Goal: Transaction & Acquisition: Purchase product/service

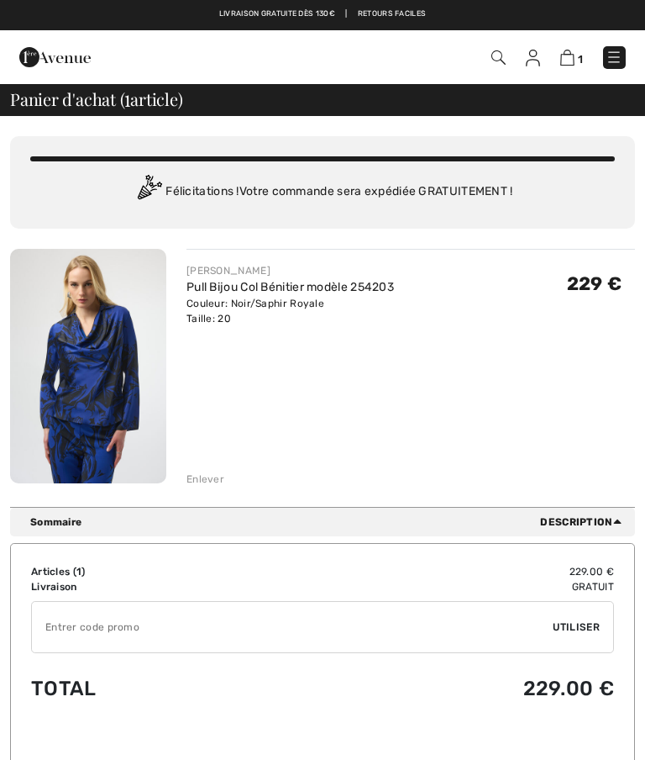
click at [212, 477] on div "Enlever" at bounding box center [206, 478] width 38 height 15
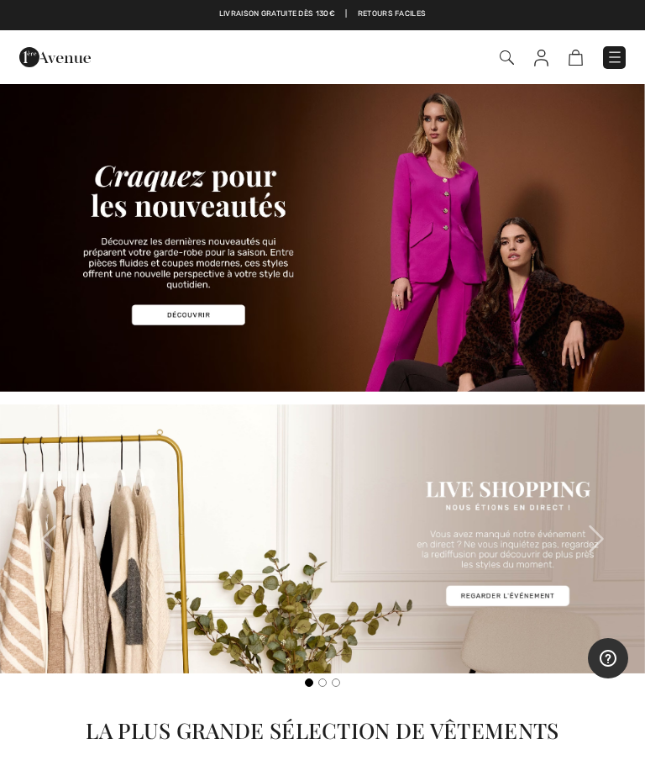
click at [179, 313] on img at bounding box center [322, 236] width 645 height 309
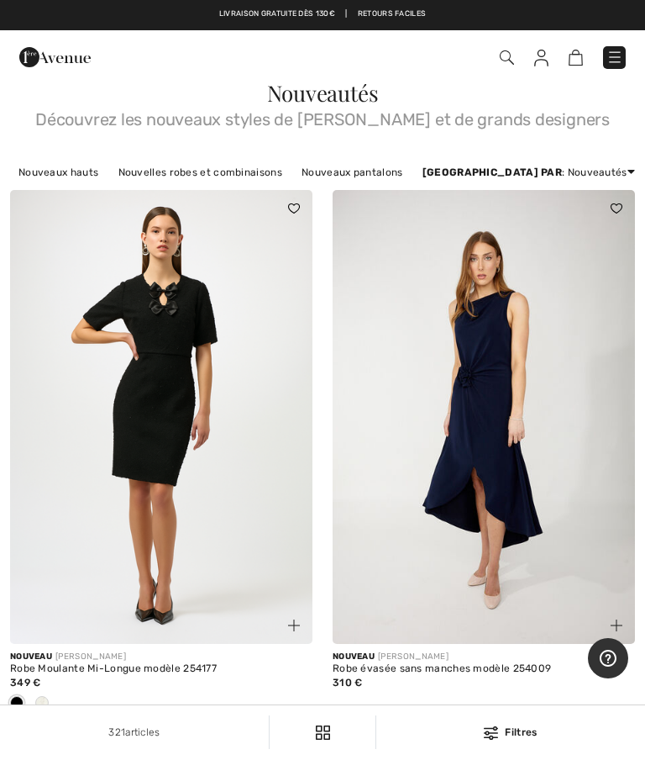
click at [67, 178] on link "Nouveaux hauts" at bounding box center [58, 172] width 97 height 22
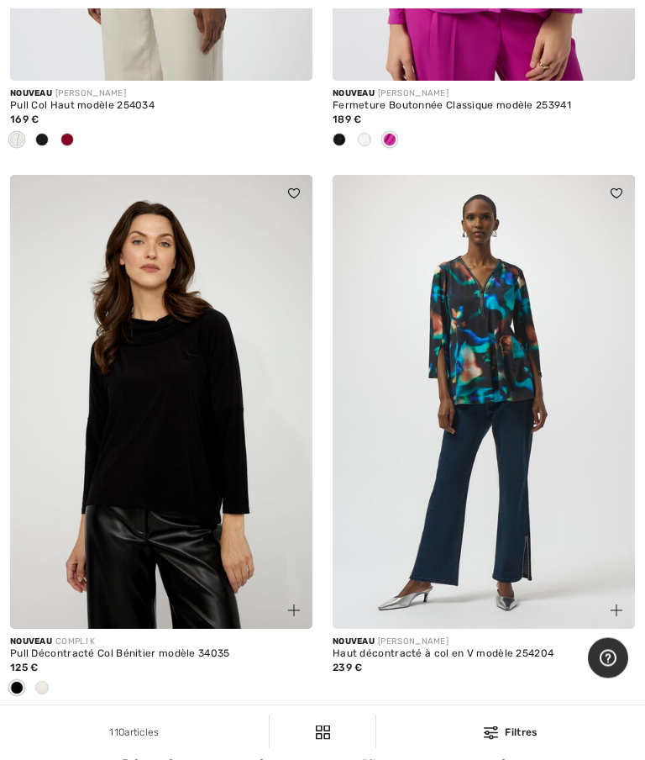
scroll to position [2676, 0]
click at [517, 390] on img at bounding box center [484, 402] width 302 height 454
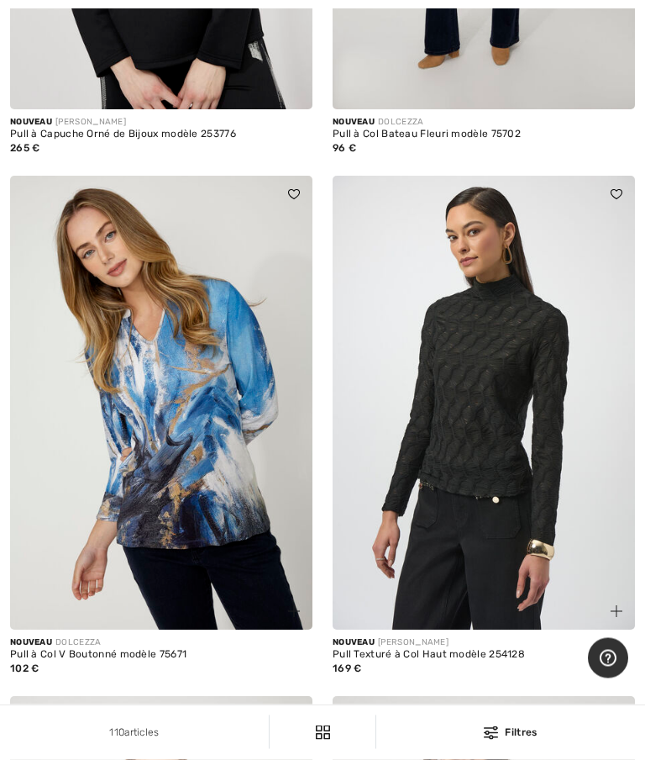
scroll to position [4401, 0]
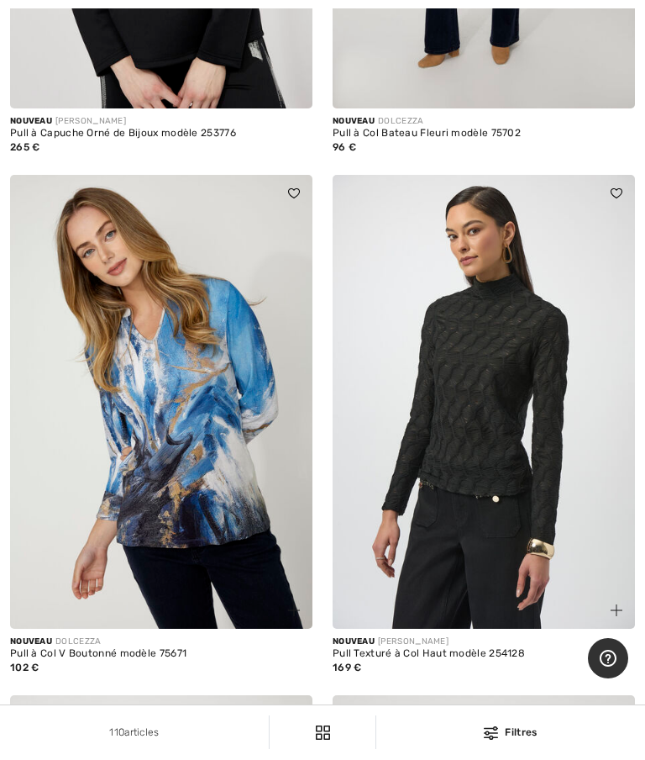
click at [140, 418] on img at bounding box center [161, 402] width 302 height 454
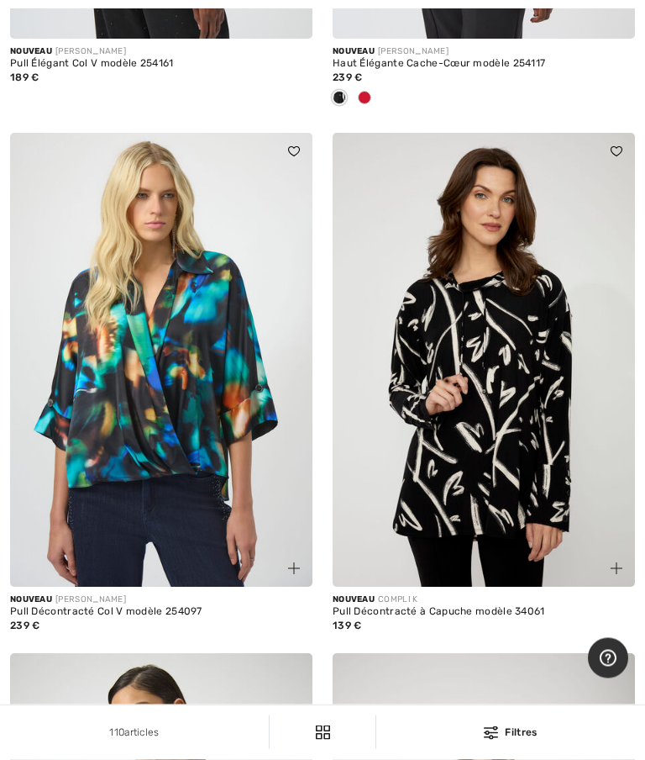
scroll to position [7345, 0]
click at [130, 387] on img at bounding box center [161, 360] width 302 height 454
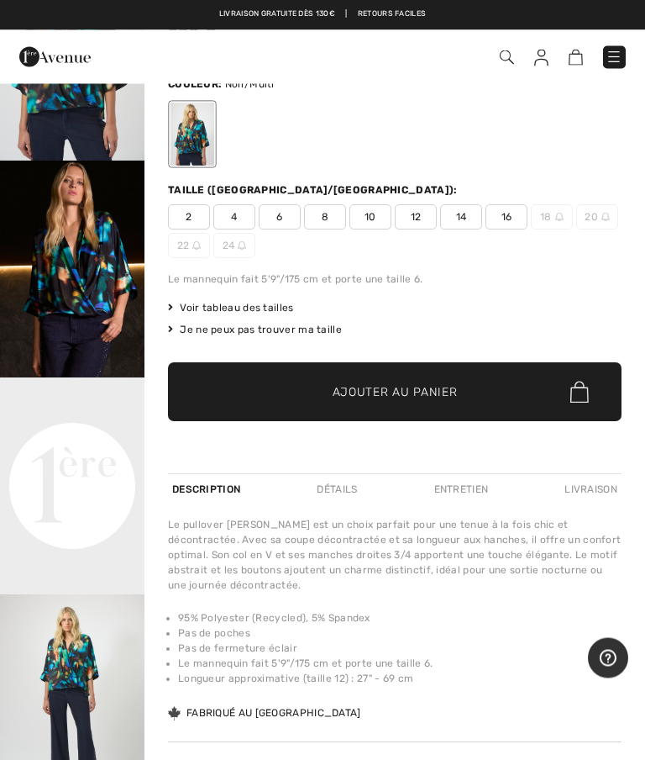
scroll to position [197, 0]
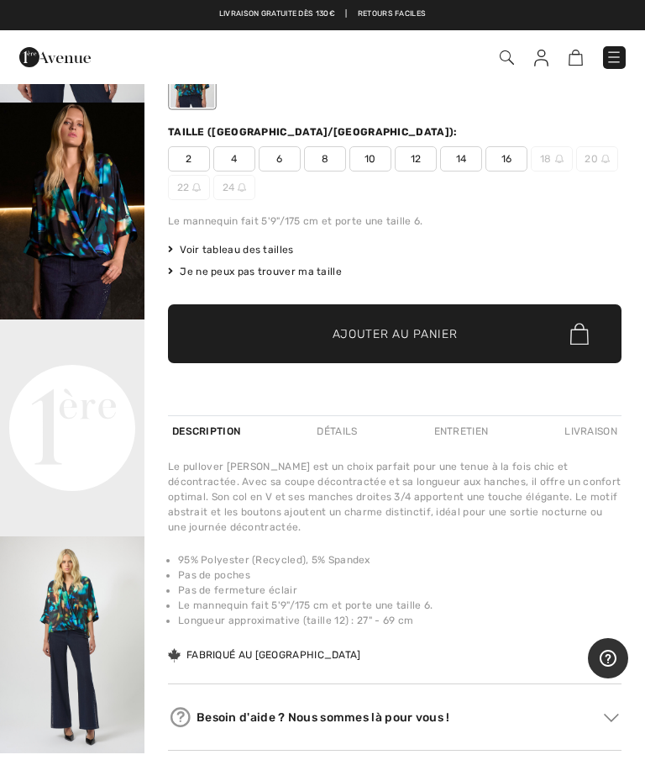
click at [63, 392] on video "Your browser does not support the video tag." at bounding box center [72, 355] width 145 height 72
click at [56, 650] on img "3 / 6" at bounding box center [72, 644] width 145 height 217
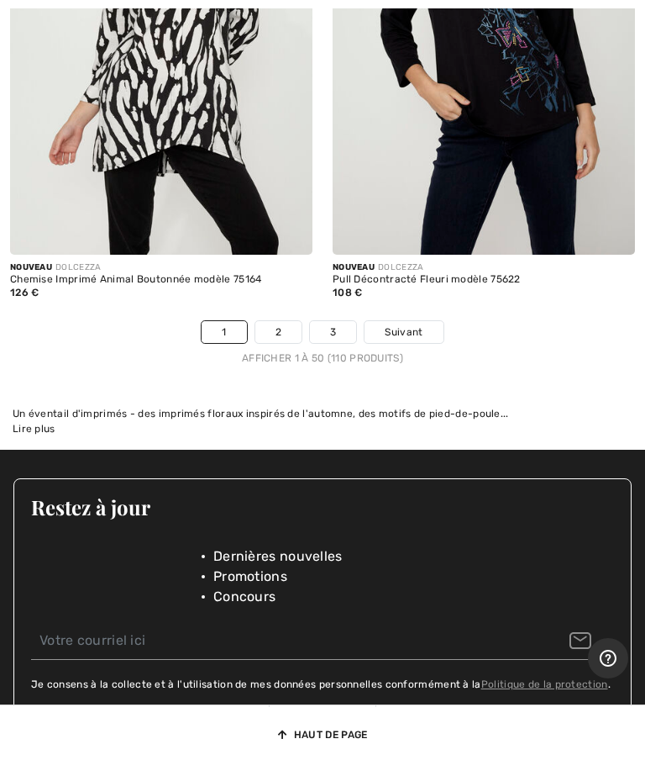
scroll to position [13829, 0]
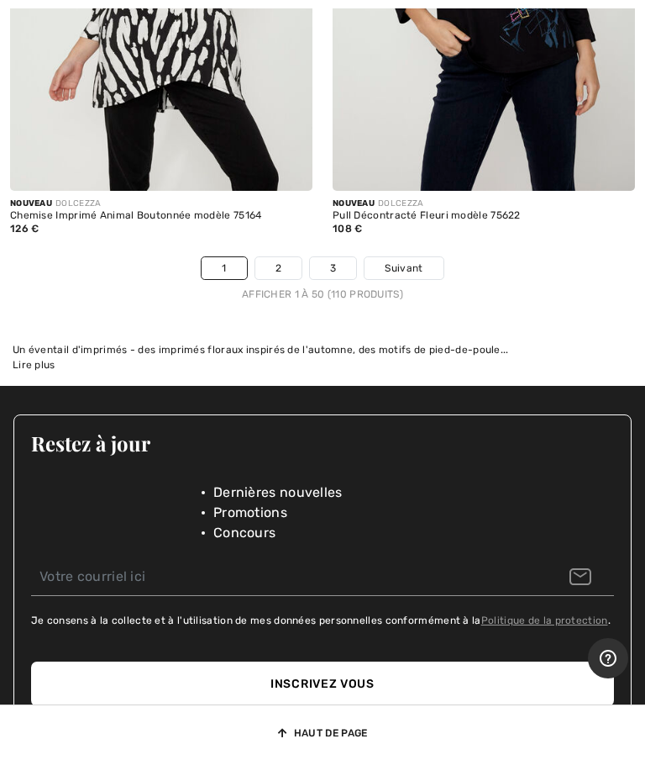
click at [415, 260] on span "Suivant" at bounding box center [404, 267] width 38 height 15
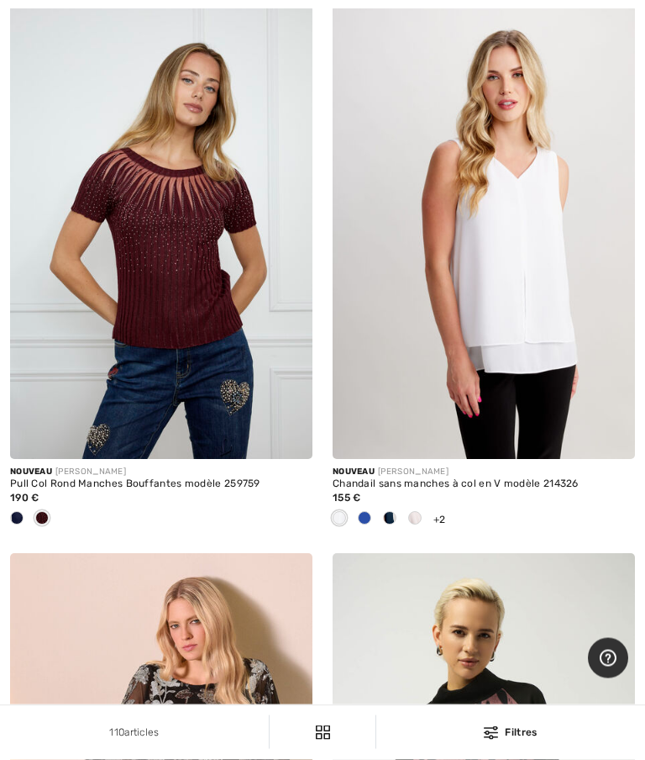
scroll to position [8483, 0]
click at [517, 282] on img at bounding box center [484, 232] width 302 height 454
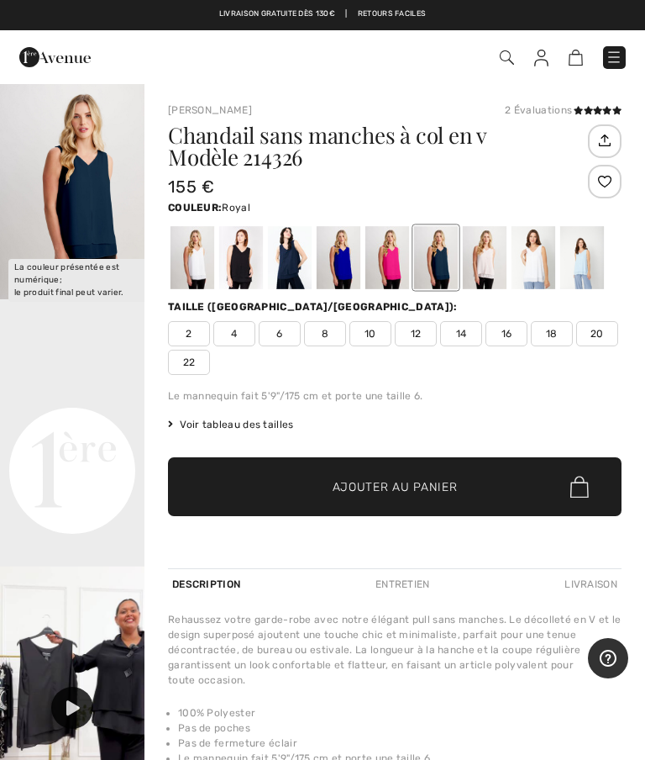
click at [344, 264] on div at bounding box center [339, 257] width 44 height 63
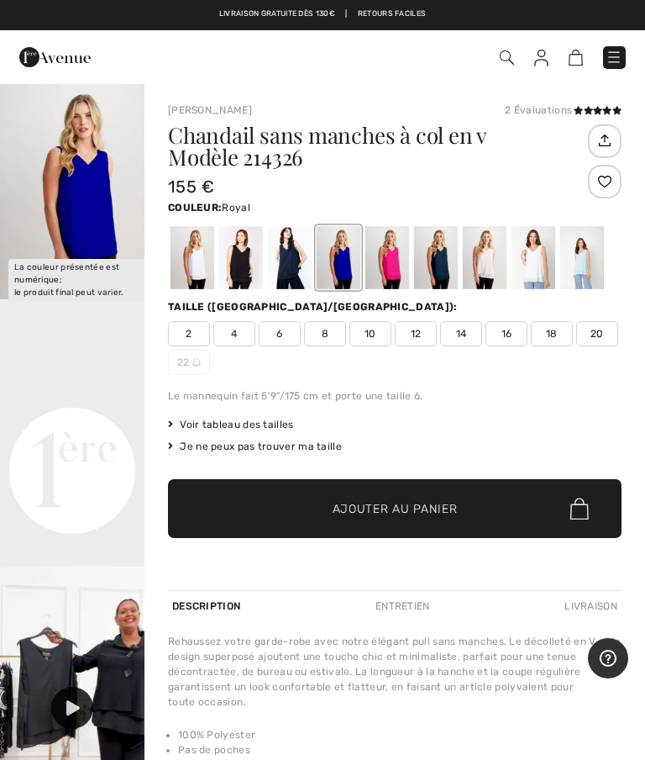
click at [71, 216] on img "1 / 1" at bounding box center [72, 190] width 145 height 217
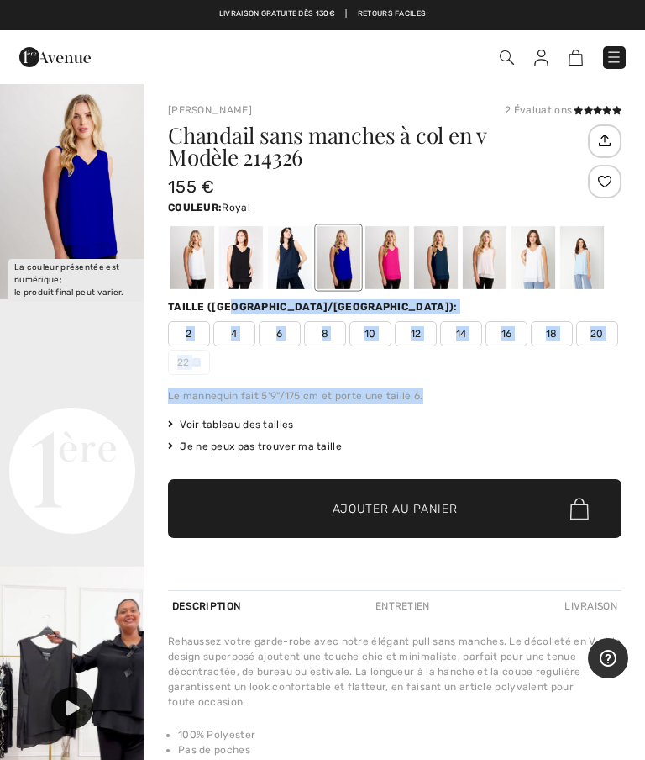
click at [526, 372] on div "2 4 6 8 10 12 14 16 18 20 22" at bounding box center [395, 348] width 454 height 54
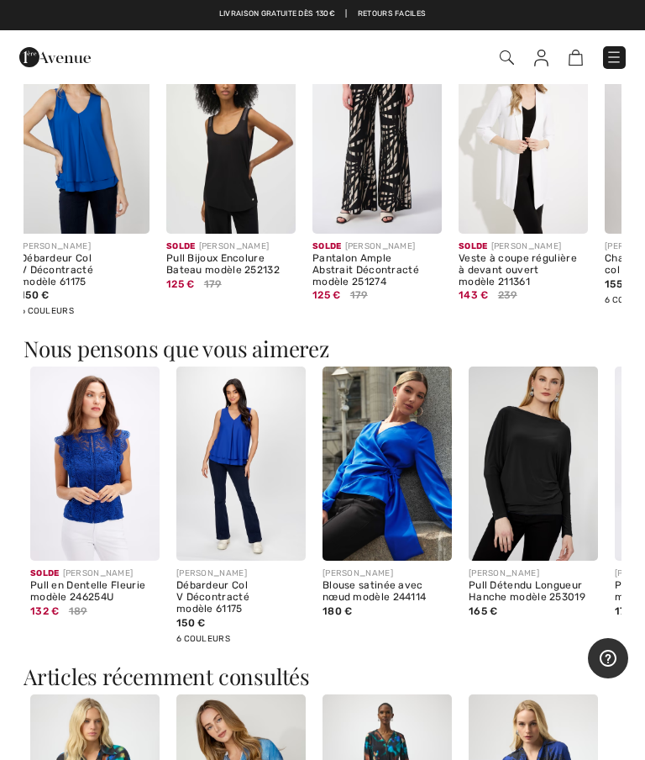
scroll to position [937, 0]
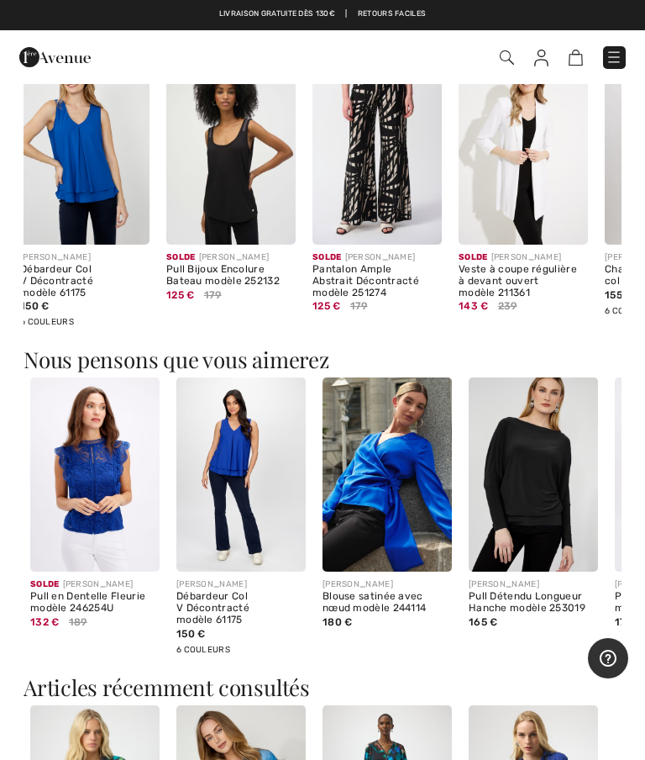
click at [95, 465] on img at bounding box center [94, 474] width 129 height 194
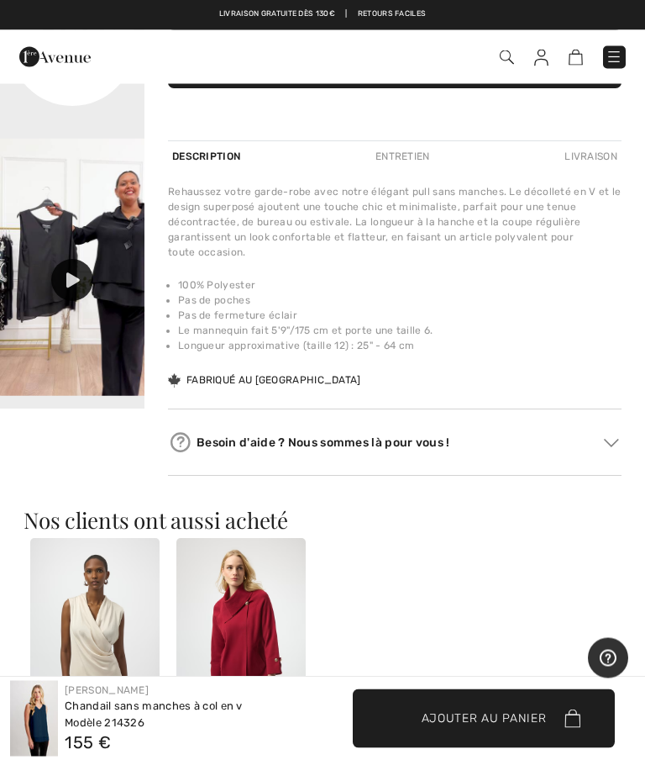
scroll to position [423, 0]
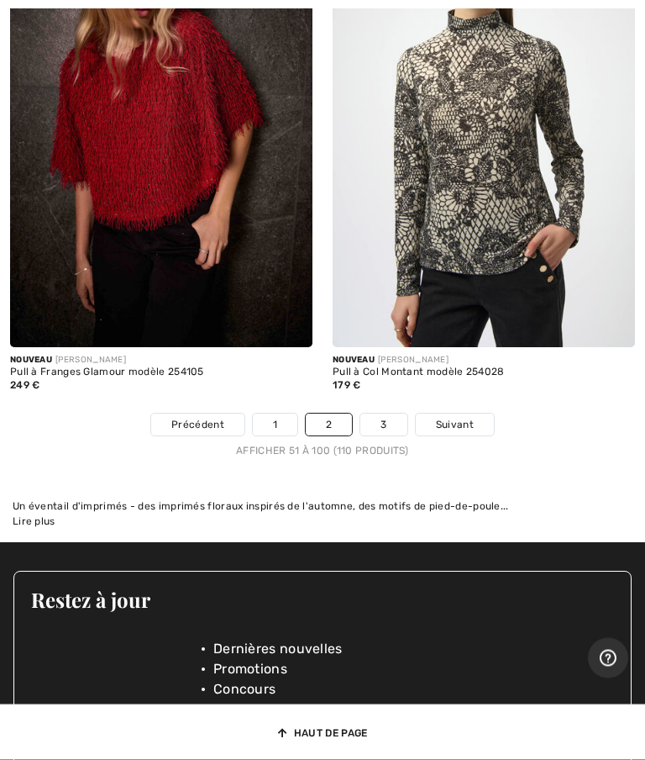
scroll to position [13754, 0]
click at [467, 417] on span "Suivant" at bounding box center [455, 424] width 38 height 15
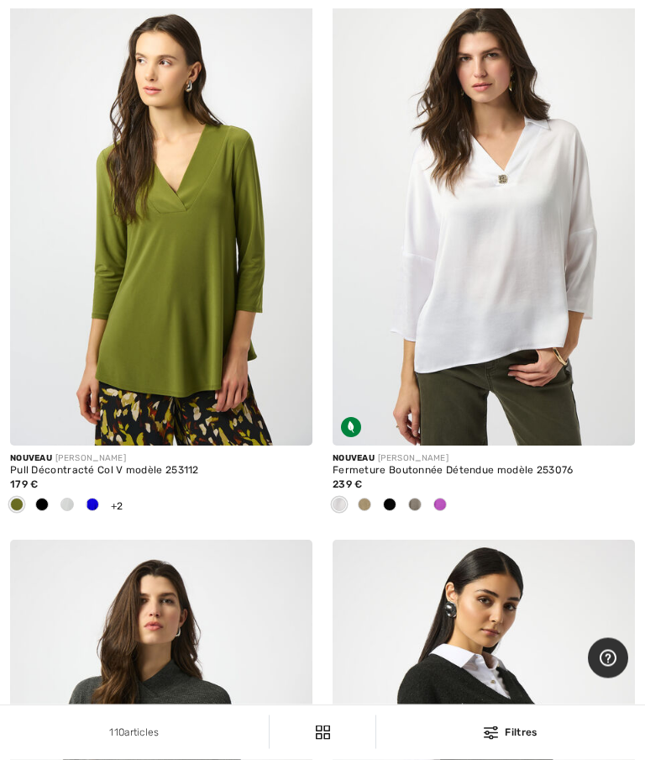
scroll to position [1762, 0]
click at [141, 332] on img at bounding box center [161, 219] width 302 height 454
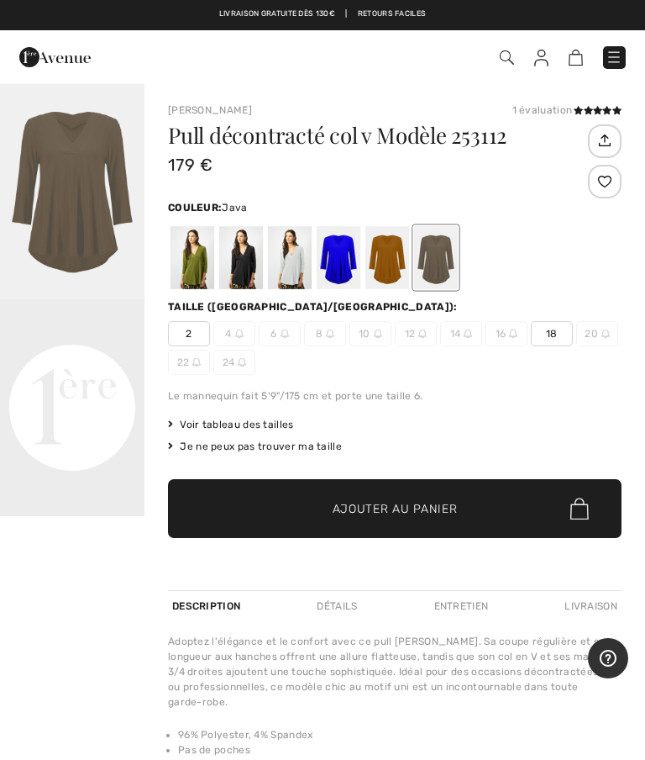
click at [346, 260] on div at bounding box center [339, 257] width 44 height 63
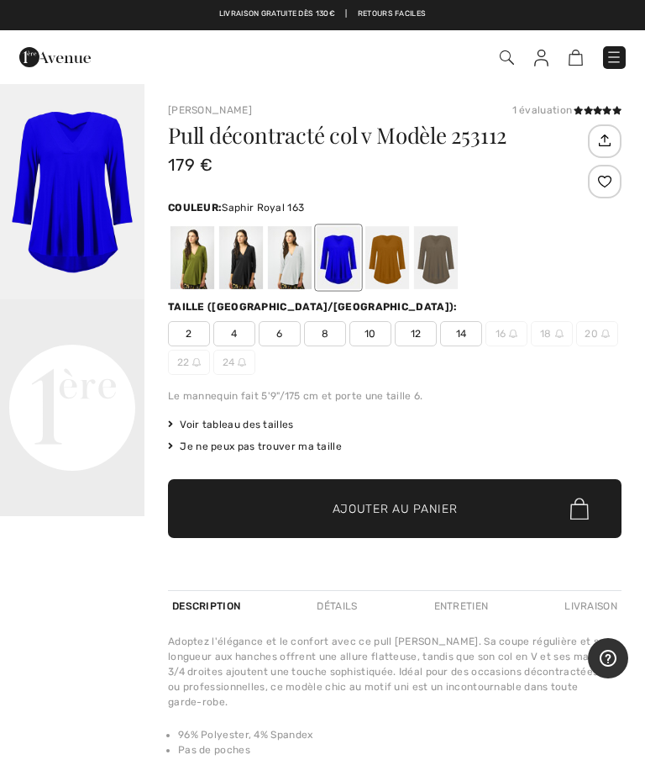
click at [55, 371] on video "Your browser does not support the video tag." at bounding box center [72, 335] width 145 height 72
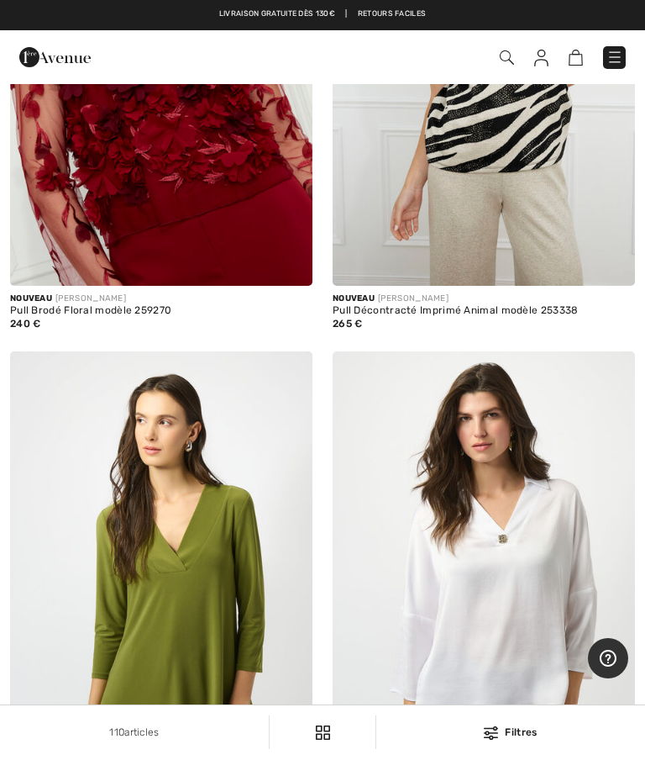
scroll to position [1396, 0]
